Goal: Information Seeking & Learning: Learn about a topic

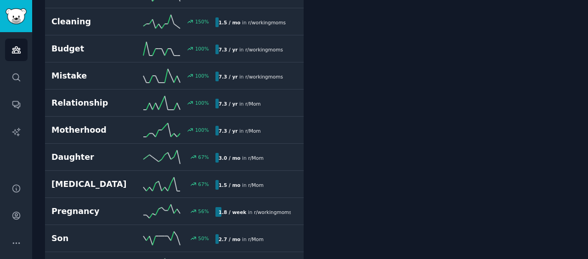
scroll to position [413, 0]
click at [90, 74] on h2 "Mistake" at bounding box center [92, 75] width 82 height 11
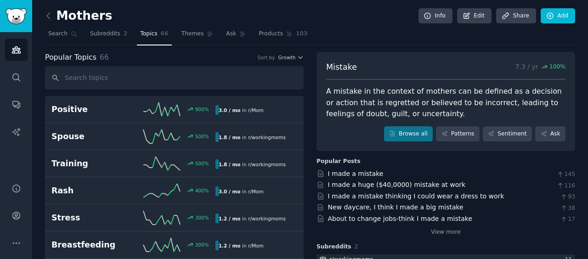
click at [258, 33] on span "Products" at bounding box center [270, 34] width 24 height 8
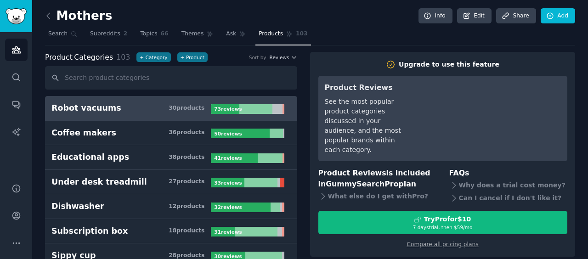
click at [223, 39] on link "Ask" at bounding box center [236, 36] width 26 height 19
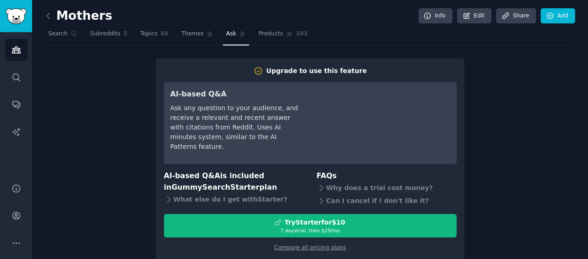
click at [191, 41] on link "Themes" at bounding box center [197, 36] width 39 height 19
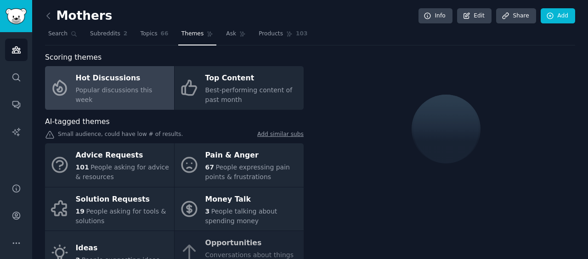
scroll to position [46, 0]
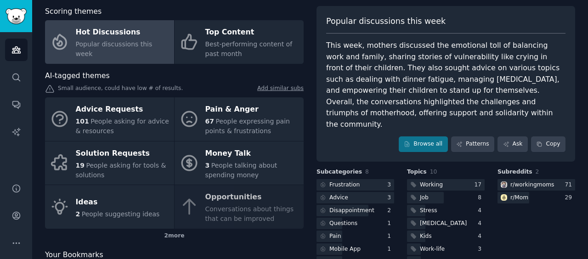
click at [234, 117] on div "67 People expressing pain points & frustrations" at bounding box center [252, 126] width 94 height 19
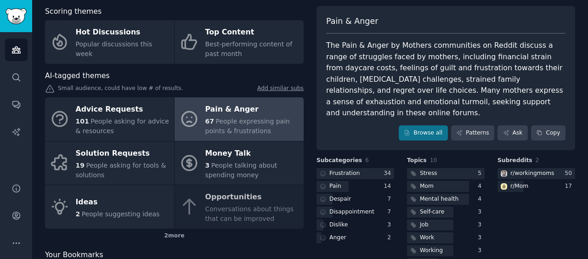
click at [391, 53] on div "The Pain & Anger by Mothers communities on Reddit discuss a range of struggles …" at bounding box center [445, 79] width 239 height 79
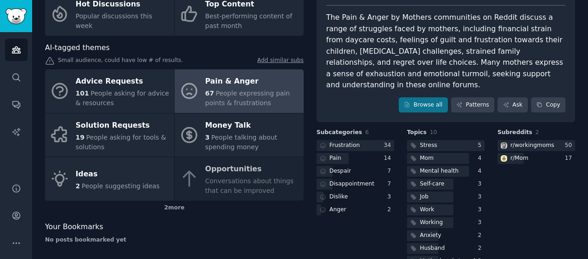
scroll to position [84, 0]
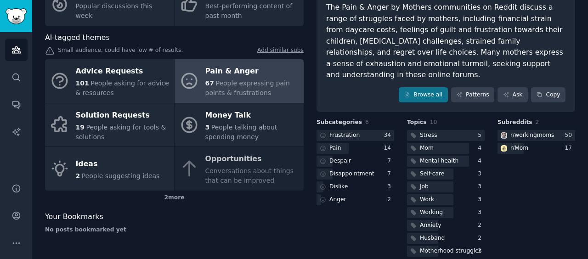
click at [443, 130] on div at bounding box center [446, 135] width 78 height 11
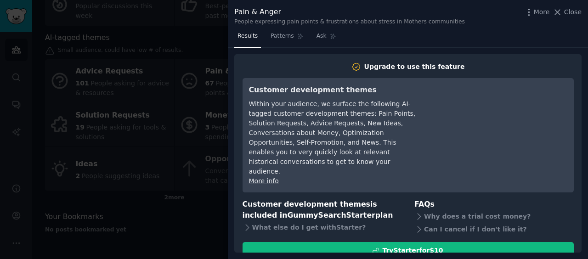
scroll to position [25, 0]
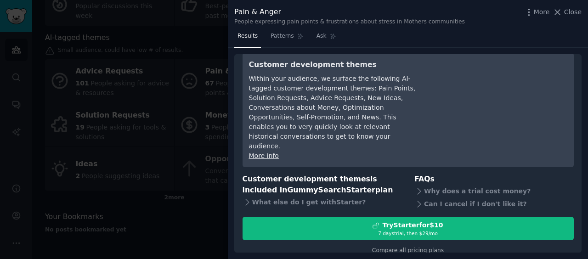
click at [204, 127] on div at bounding box center [294, 129] width 588 height 259
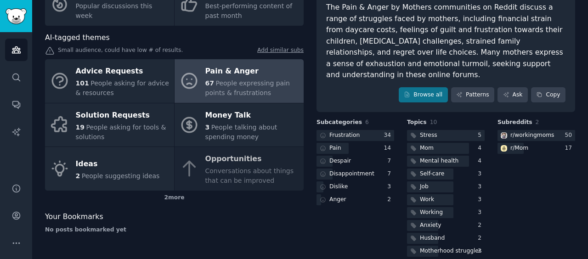
click at [230, 169] on div "Advice Requests 101 People asking for advice & resources Pain & Anger 67 People…" at bounding box center [174, 124] width 258 height 131
click at [169, 196] on div "2 more" at bounding box center [174, 198] width 258 height 15
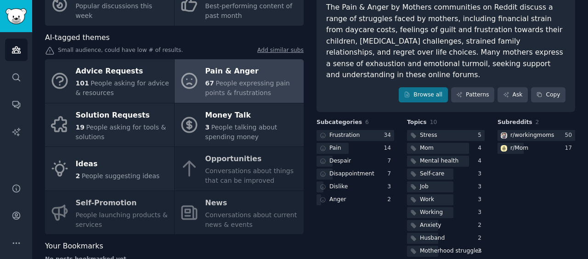
click at [227, 162] on div "Advice Requests 101 People asking for advice & resources Pain & Anger 67 People…" at bounding box center [174, 146] width 258 height 175
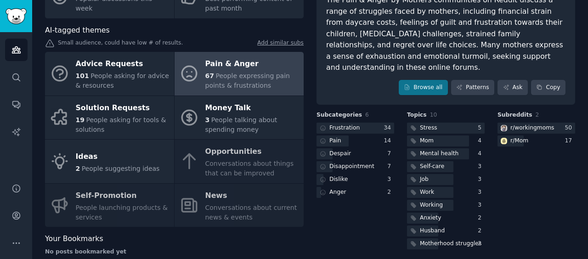
scroll to position [92, 0]
click at [84, 202] on div "Advice Requests 101 People asking for advice & resources Pain & Anger 67 People…" at bounding box center [174, 138] width 258 height 175
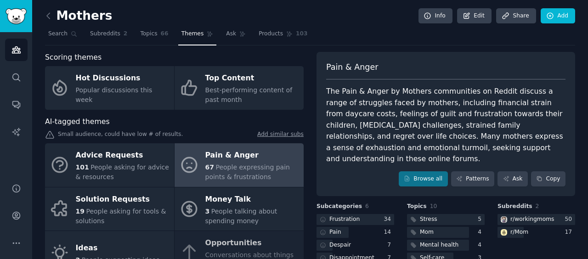
click at [96, 157] on div "Advice Requests" at bounding box center [123, 155] width 94 height 15
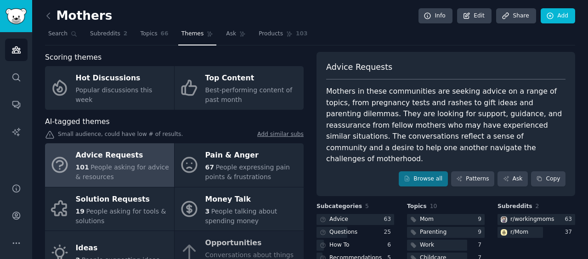
click at [50, 18] on icon at bounding box center [49, 16] width 10 height 10
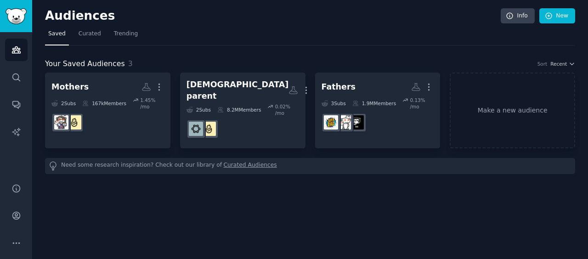
click at [402, 119] on dd "r/dad" at bounding box center [377, 123] width 112 height 26
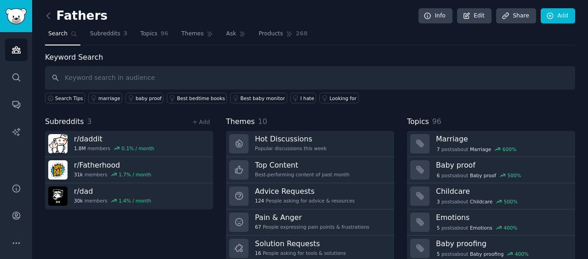
click at [256, 38] on link "Products 268" at bounding box center [282, 36] width 55 height 19
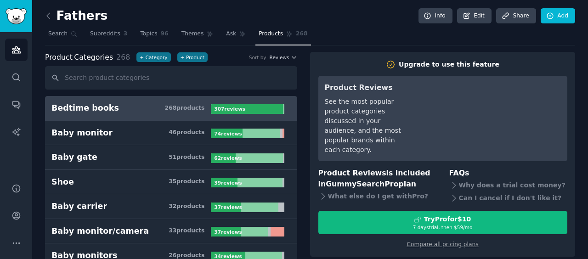
click at [181, 34] on span "Themes" at bounding box center [192, 34] width 22 height 8
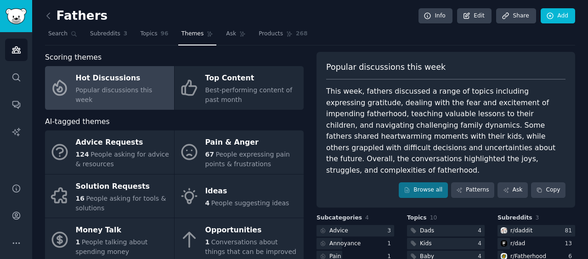
click at [140, 32] on span "Topics" at bounding box center [148, 34] width 17 height 8
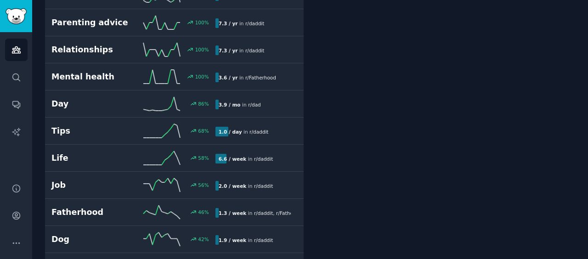
scroll to position [413, 0]
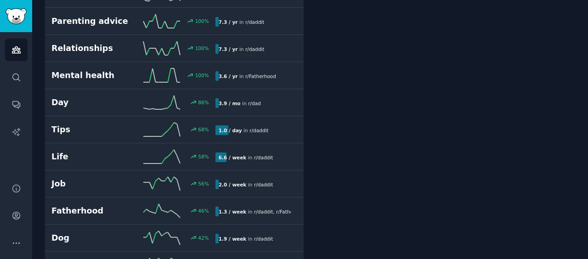
click at [77, 30] on link "Parenting advice 100 % 7.3 / yr in r/ daddit" at bounding box center [174, 21] width 258 height 27
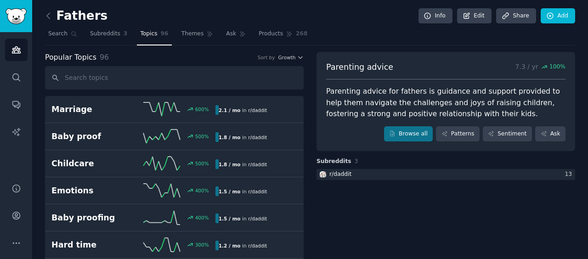
click at [62, 32] on span "Search" at bounding box center [57, 34] width 19 height 8
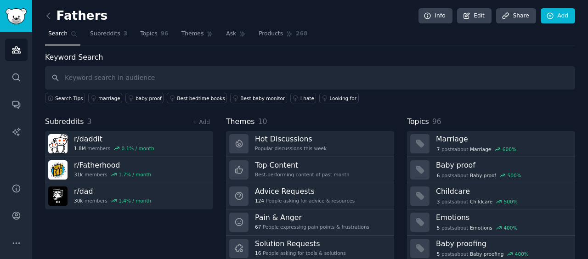
click at [118, 79] on input "text" at bounding box center [310, 77] width 530 height 23
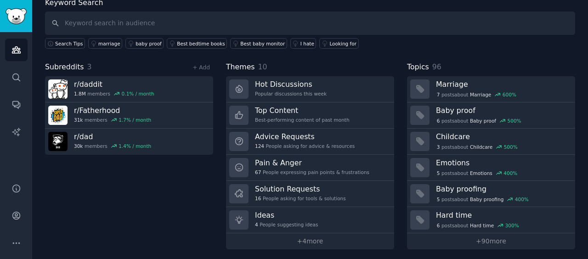
scroll to position [56, 0]
click at [317, 171] on div "67 People expressing pain points & frustrations" at bounding box center [312, 171] width 114 height 6
